Goal: Transaction & Acquisition: Purchase product/service

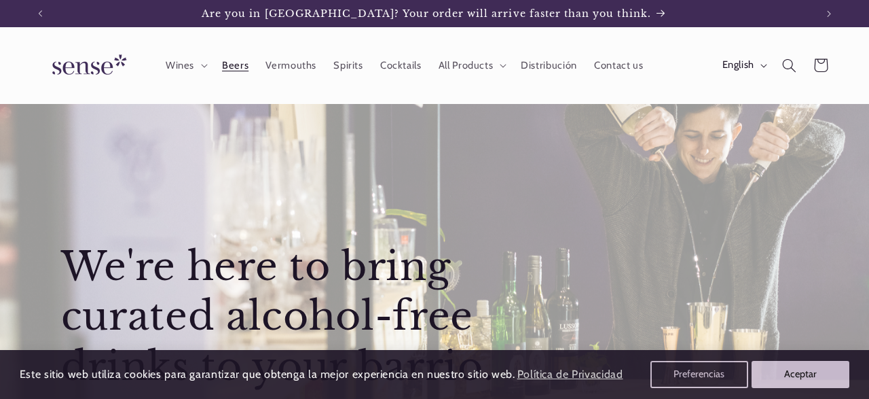
click at [246, 63] on span "Beers" at bounding box center [235, 65] width 26 height 13
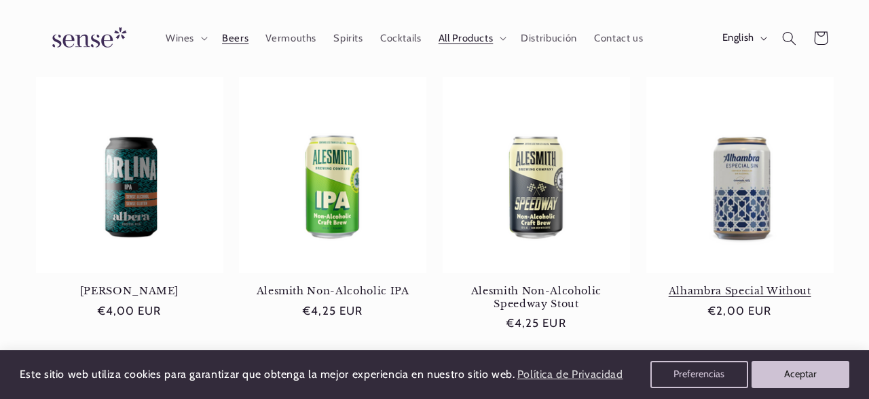
scroll to position [179, 0]
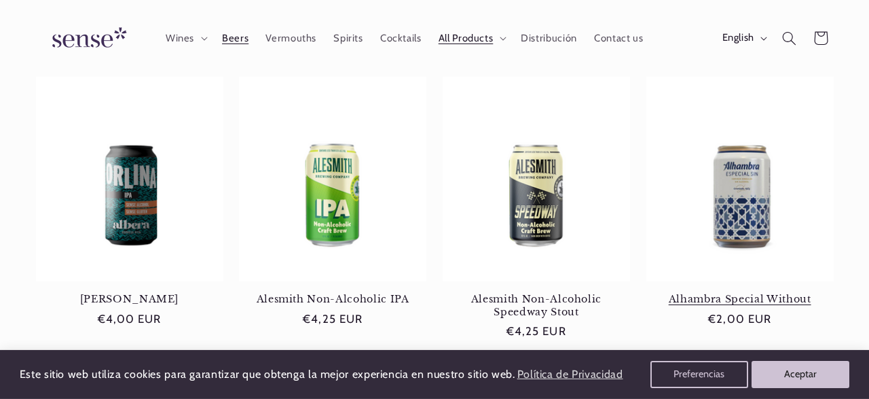
click at [749, 293] on link "Alhambra Special Without" at bounding box center [739, 299] width 187 height 12
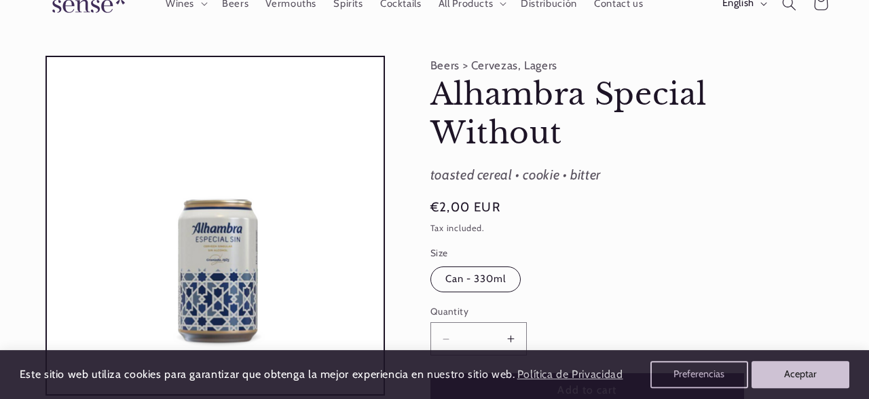
scroll to position [255, 0]
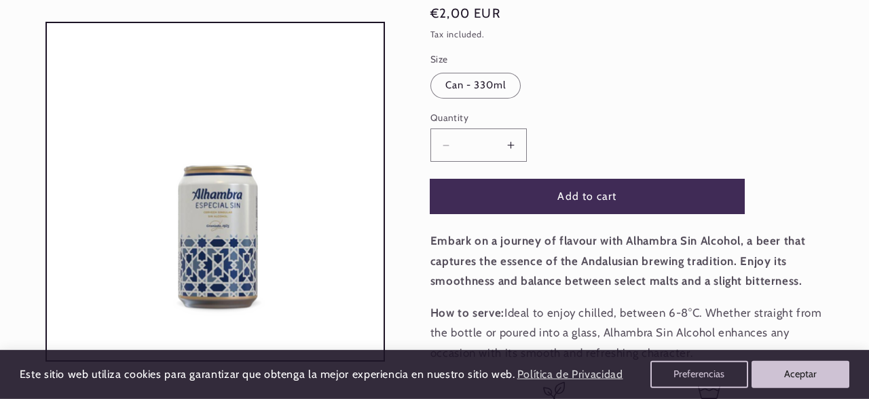
click at [566, 205] on button "Add to cart" at bounding box center [587, 195] width 314 height 33
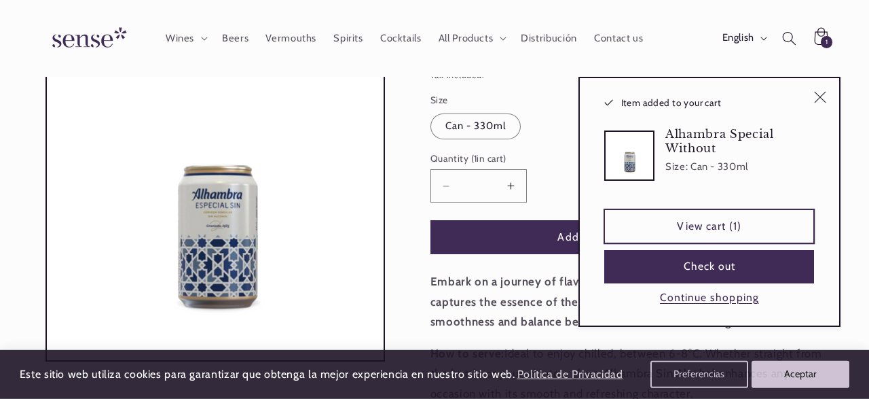
scroll to position [213, 0]
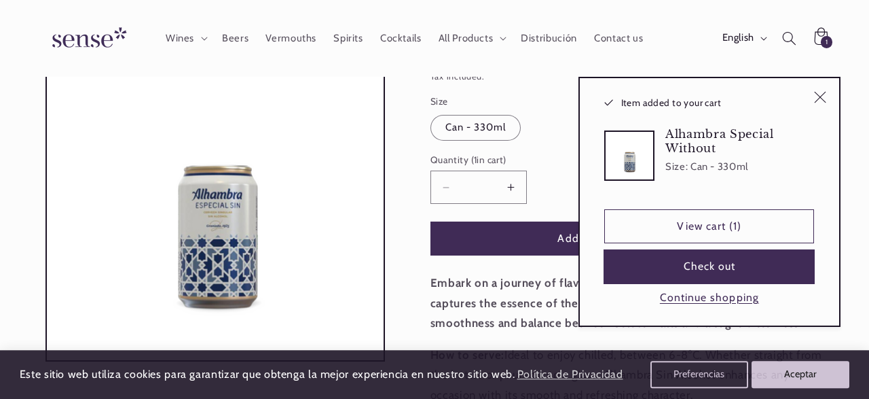
click at [724, 272] on button "Check out" at bounding box center [709, 266] width 210 height 33
